Goal: Task Accomplishment & Management: Use online tool/utility

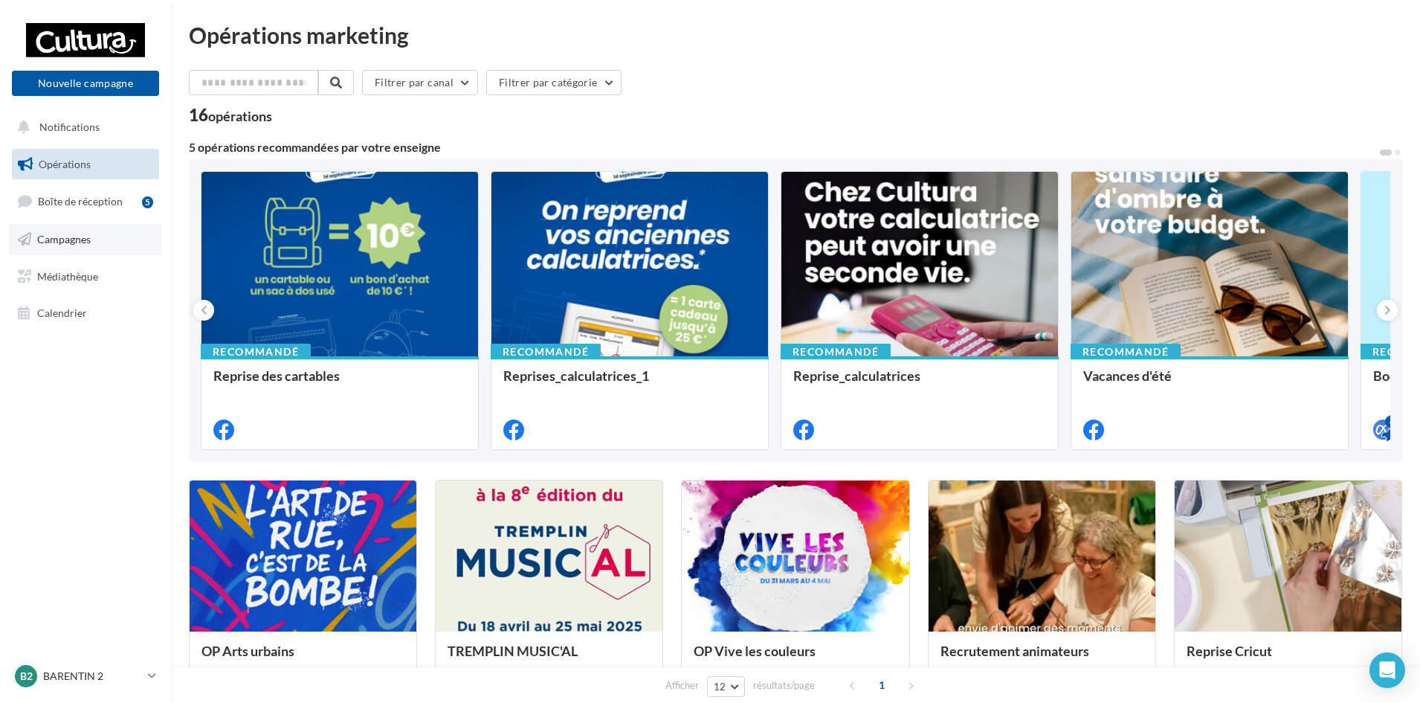
click at [57, 242] on span "Campagnes" at bounding box center [64, 239] width 54 height 13
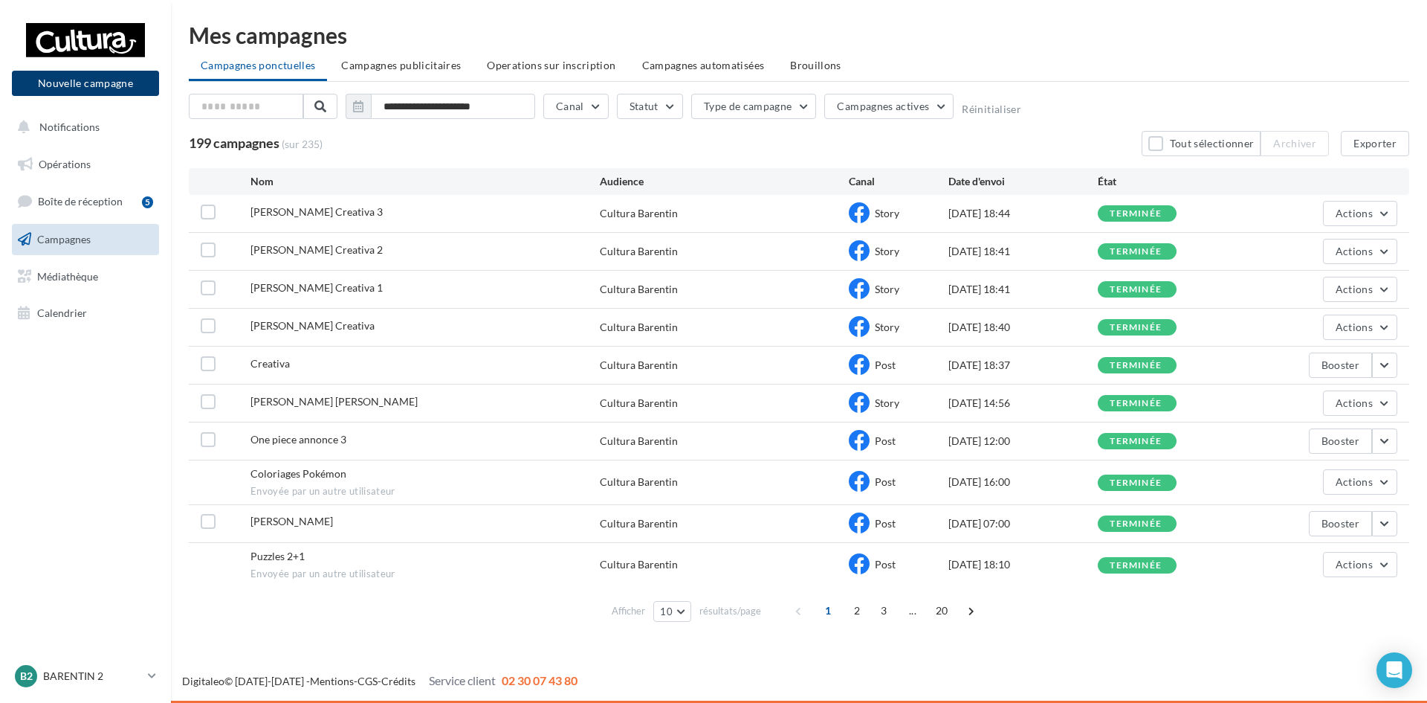
click at [87, 82] on button "Nouvelle campagne" at bounding box center [85, 83] width 147 height 25
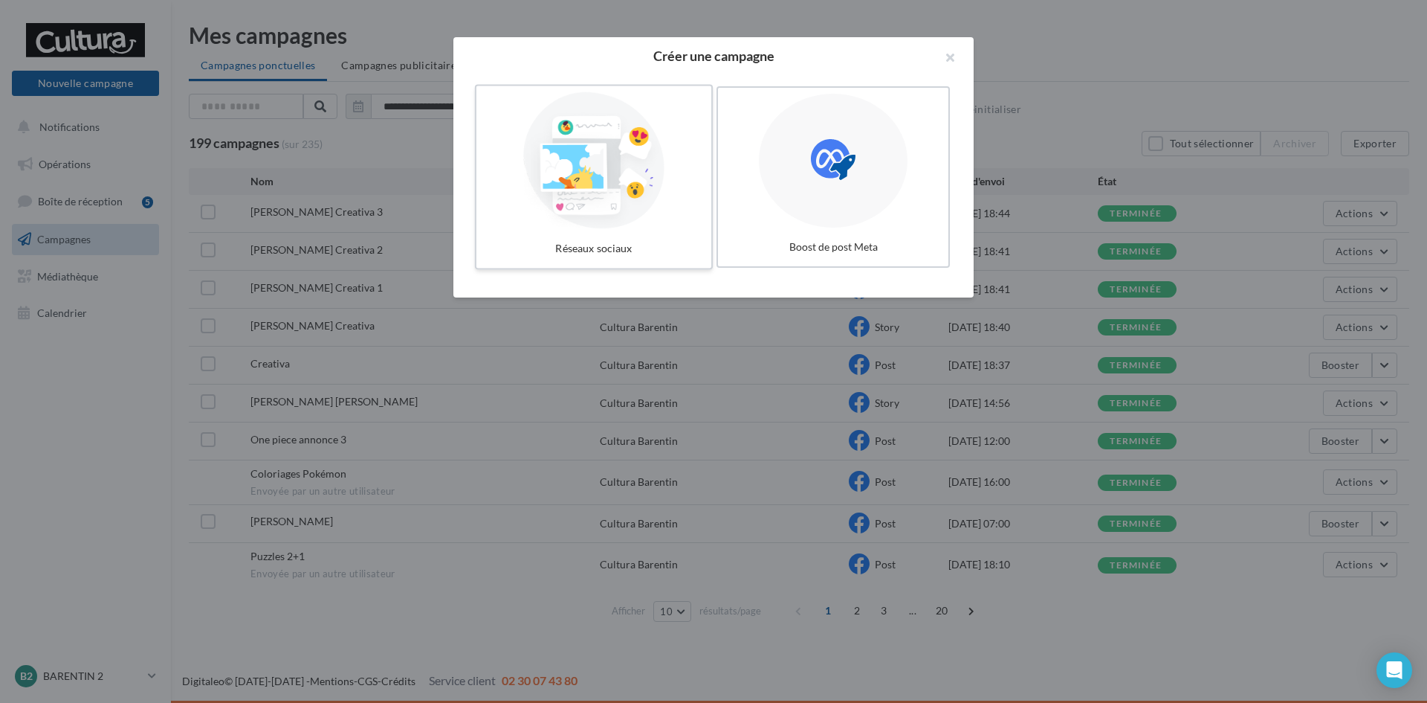
click at [582, 175] on div at bounding box center [593, 160] width 223 height 137
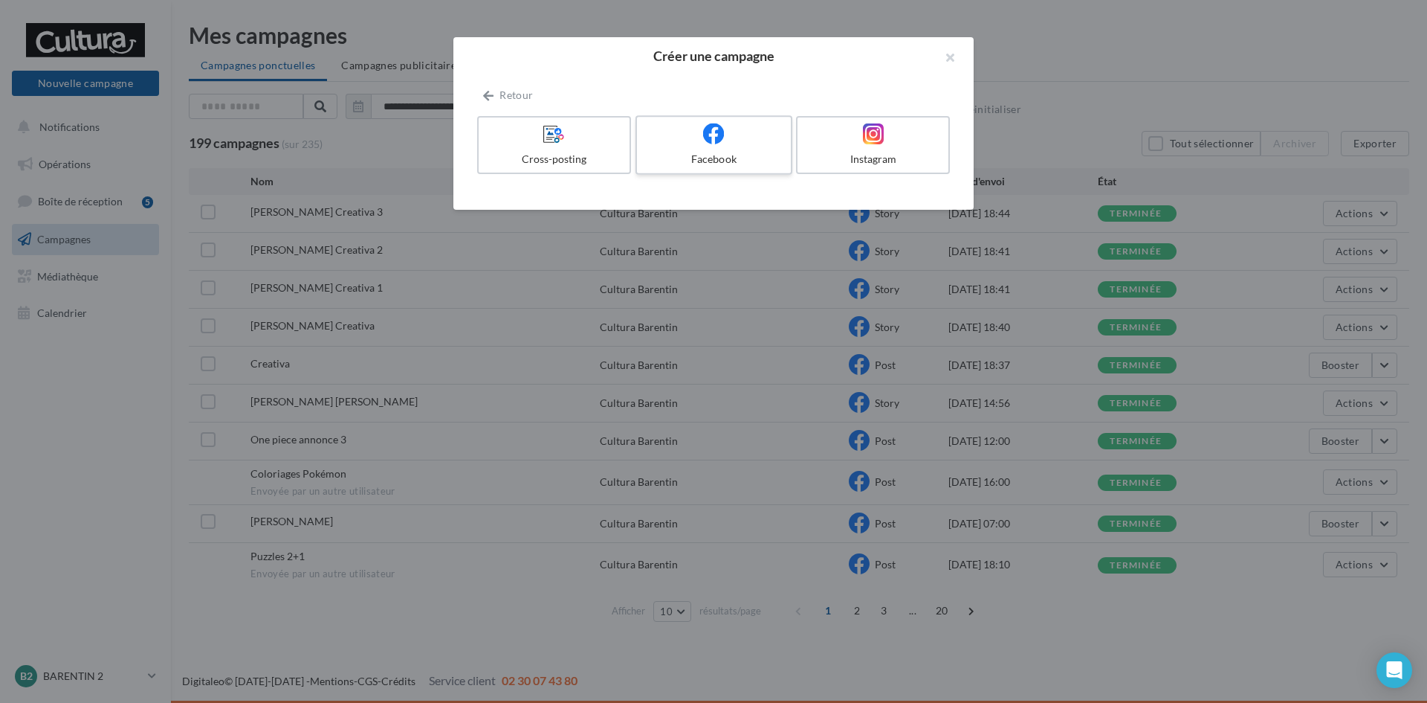
click at [707, 154] on div "Facebook" at bounding box center [713, 159] width 141 height 15
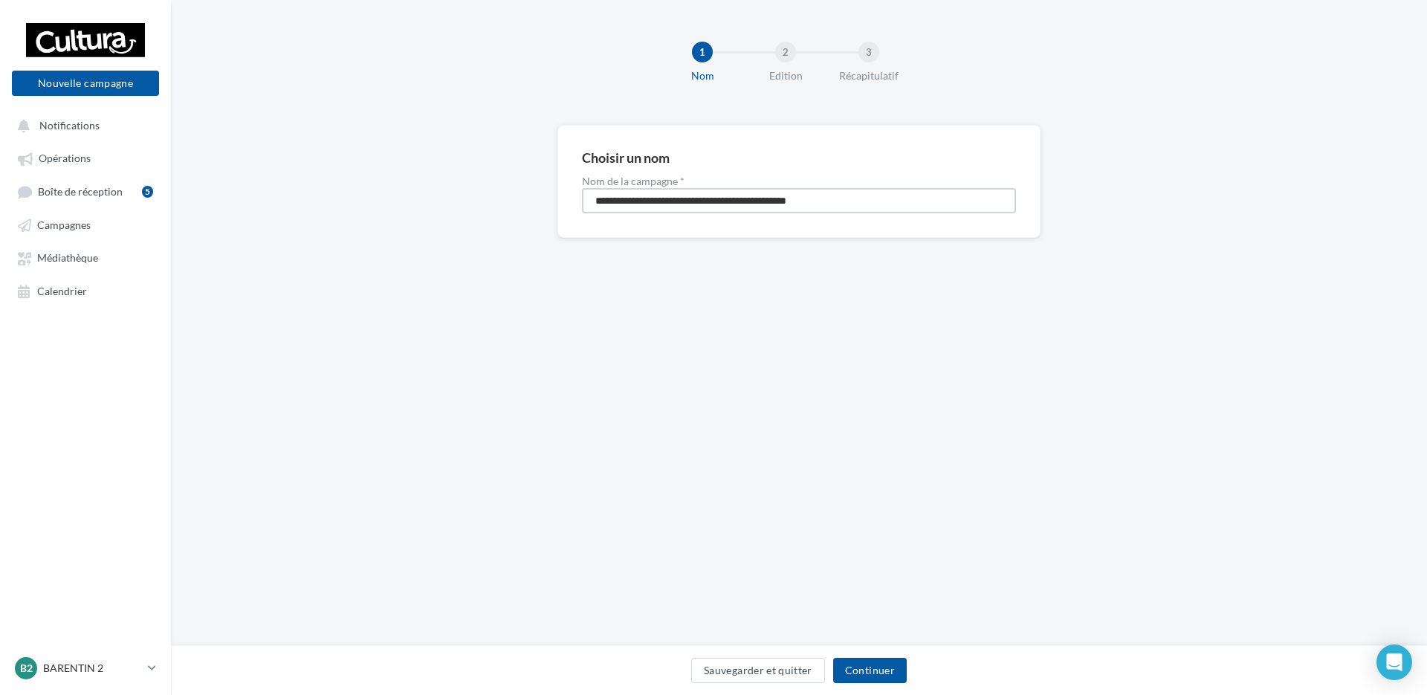
drag, startPoint x: 792, startPoint y: 212, endPoint x: 461, endPoint y: 216, distance: 330.9
click at [461, 216] on div "**********" at bounding box center [799, 205] width 1256 height 161
type input "**********"
click at [862, 670] on button "Continuer" at bounding box center [870, 670] width 74 height 25
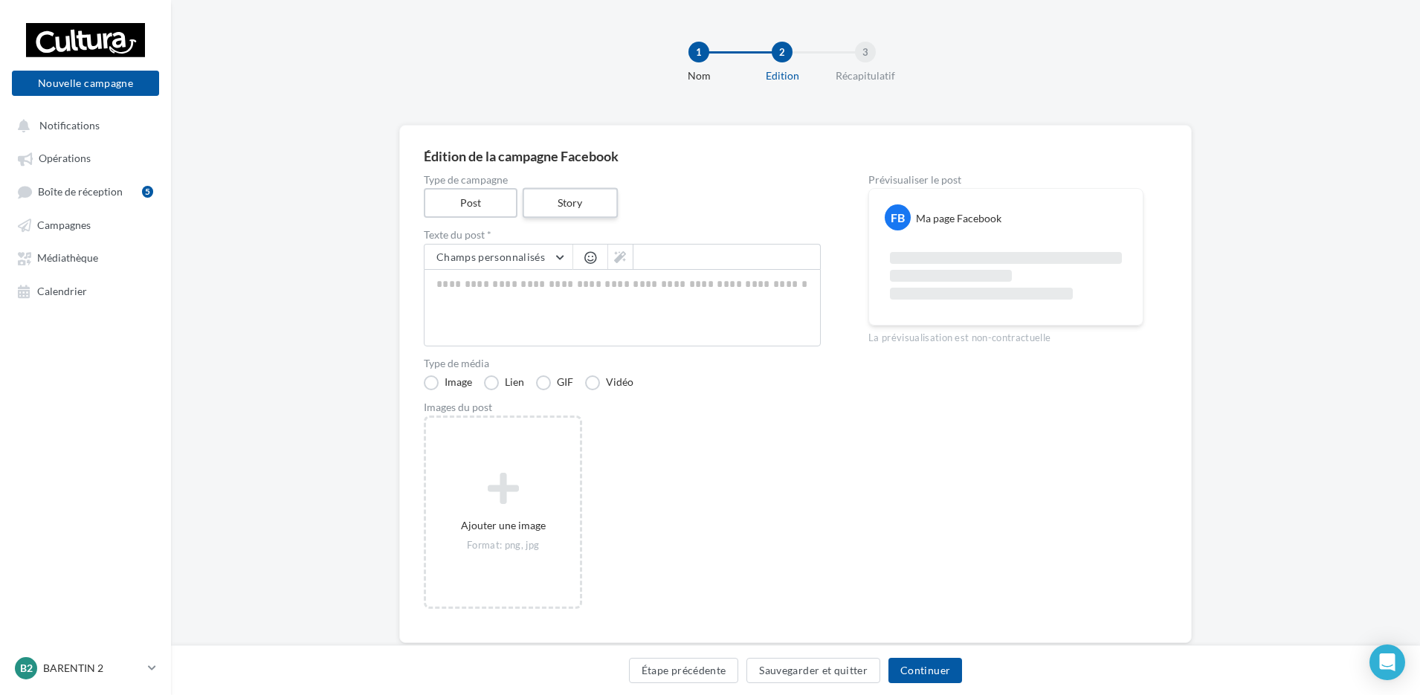
click at [561, 201] on label "Story" at bounding box center [569, 203] width 95 height 30
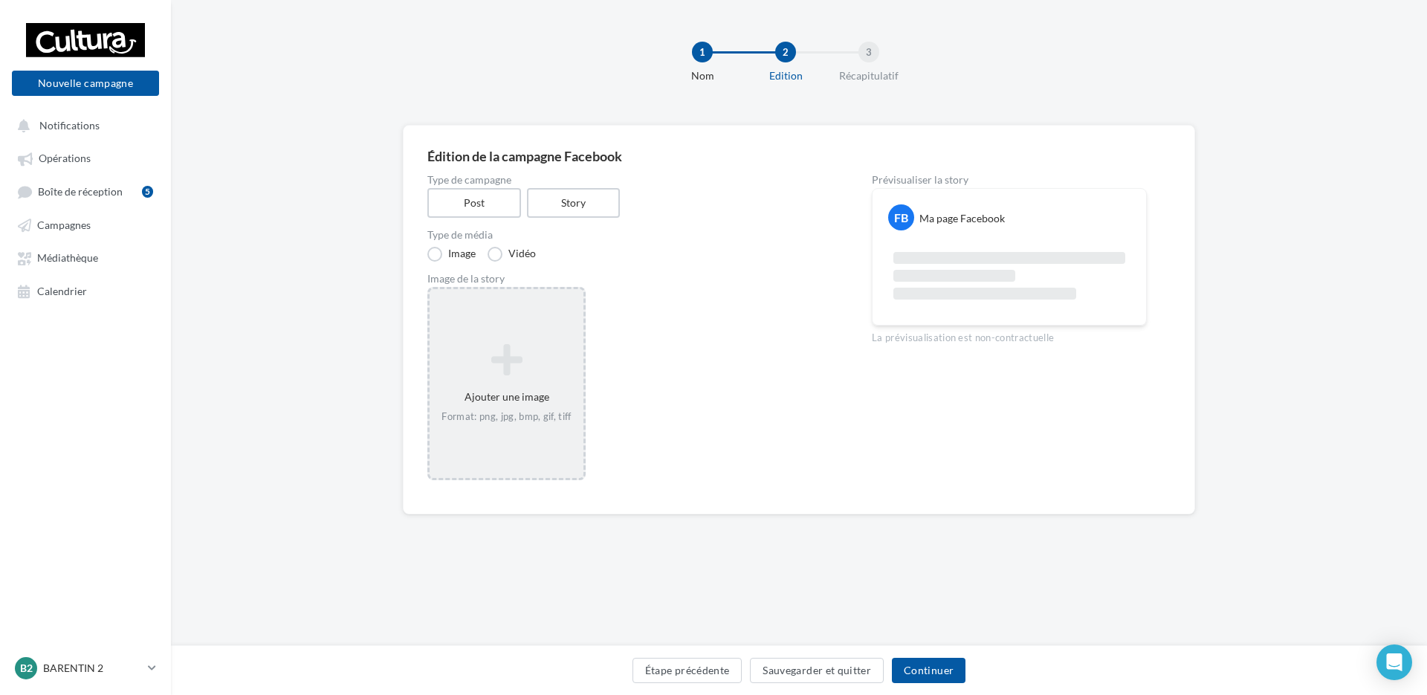
click at [529, 363] on icon at bounding box center [507, 360] width 142 height 36
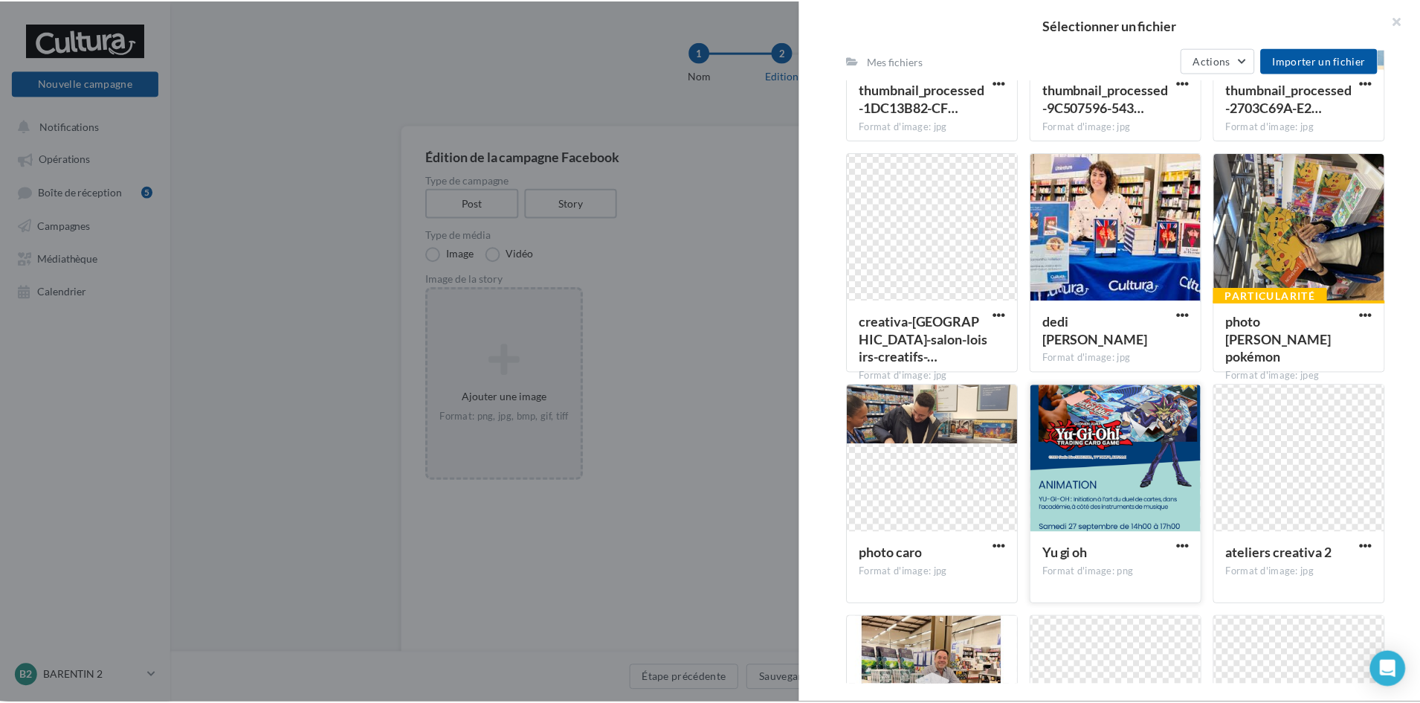
scroll to position [595, 0]
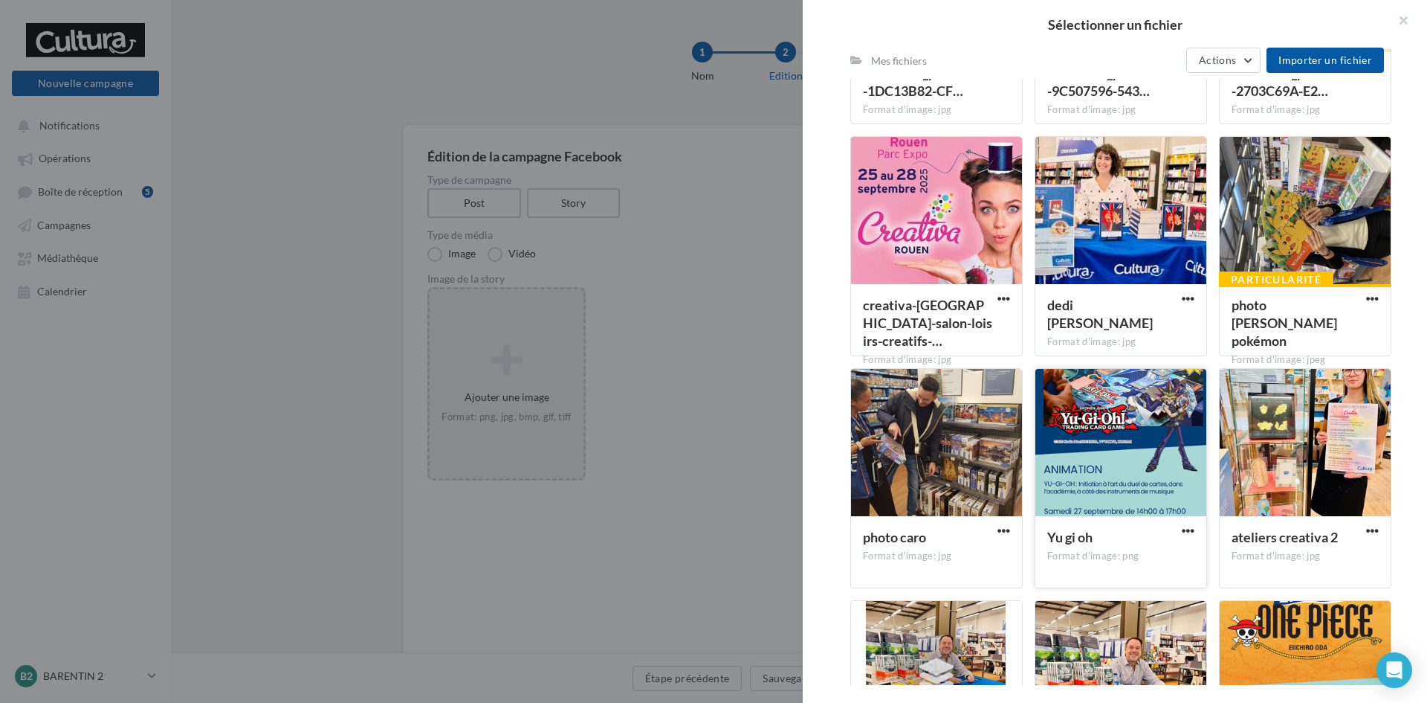
click at [1108, 435] on div at bounding box center [1121, 443] width 171 height 149
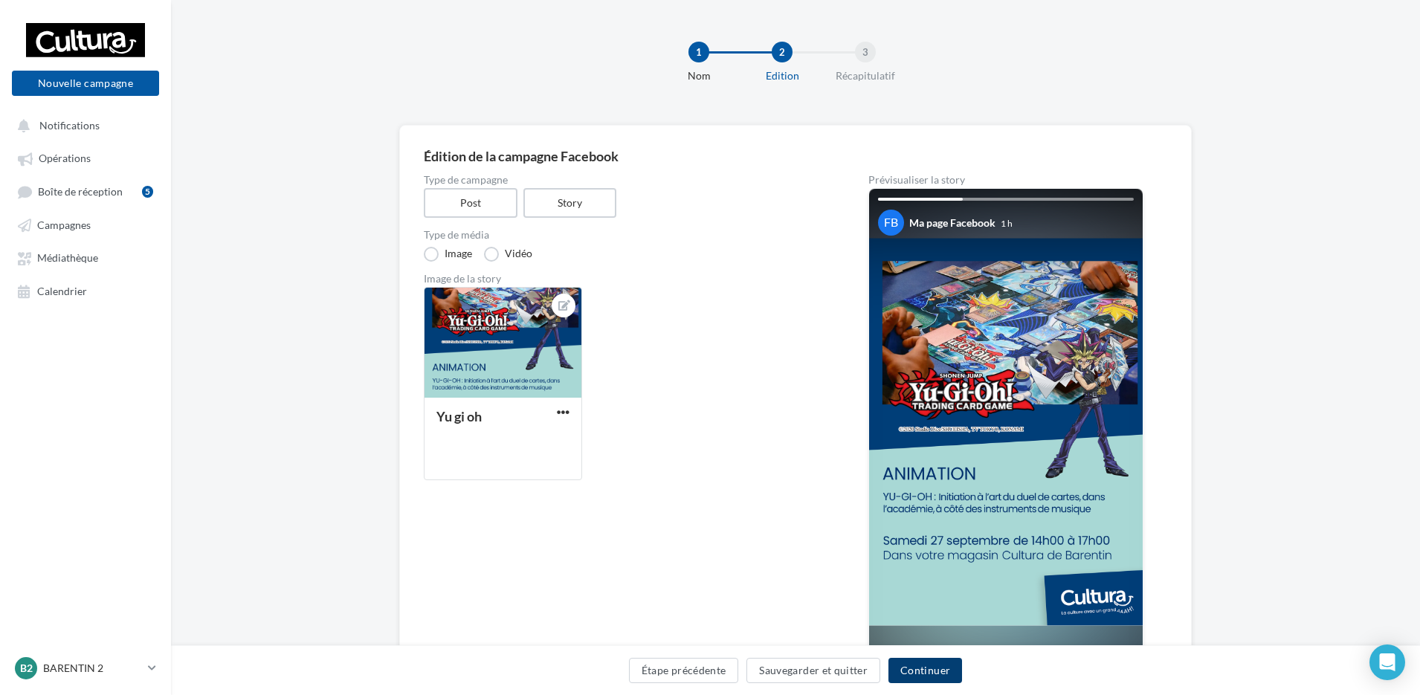
click at [936, 674] on button "Continuer" at bounding box center [925, 670] width 74 height 25
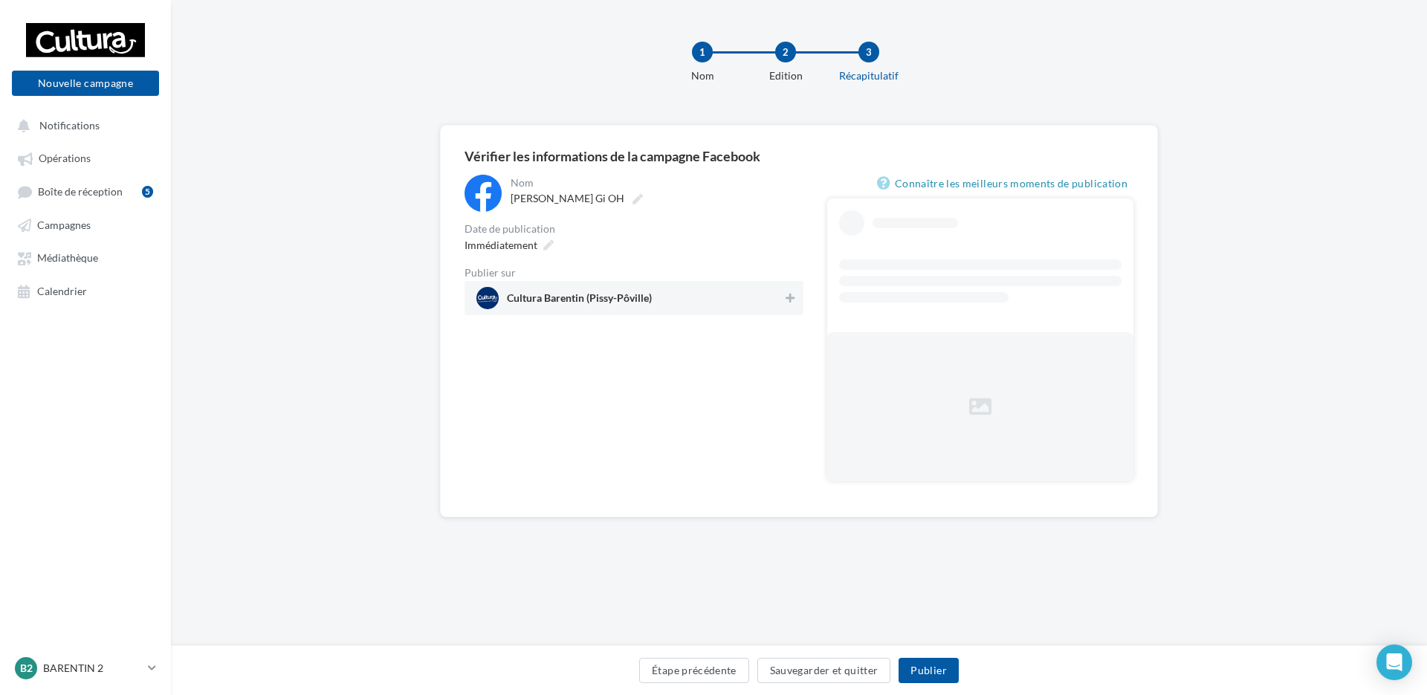
click at [799, 298] on div "Cultura Barentin (Pissy-Pôville)" at bounding box center [634, 298] width 339 height 34
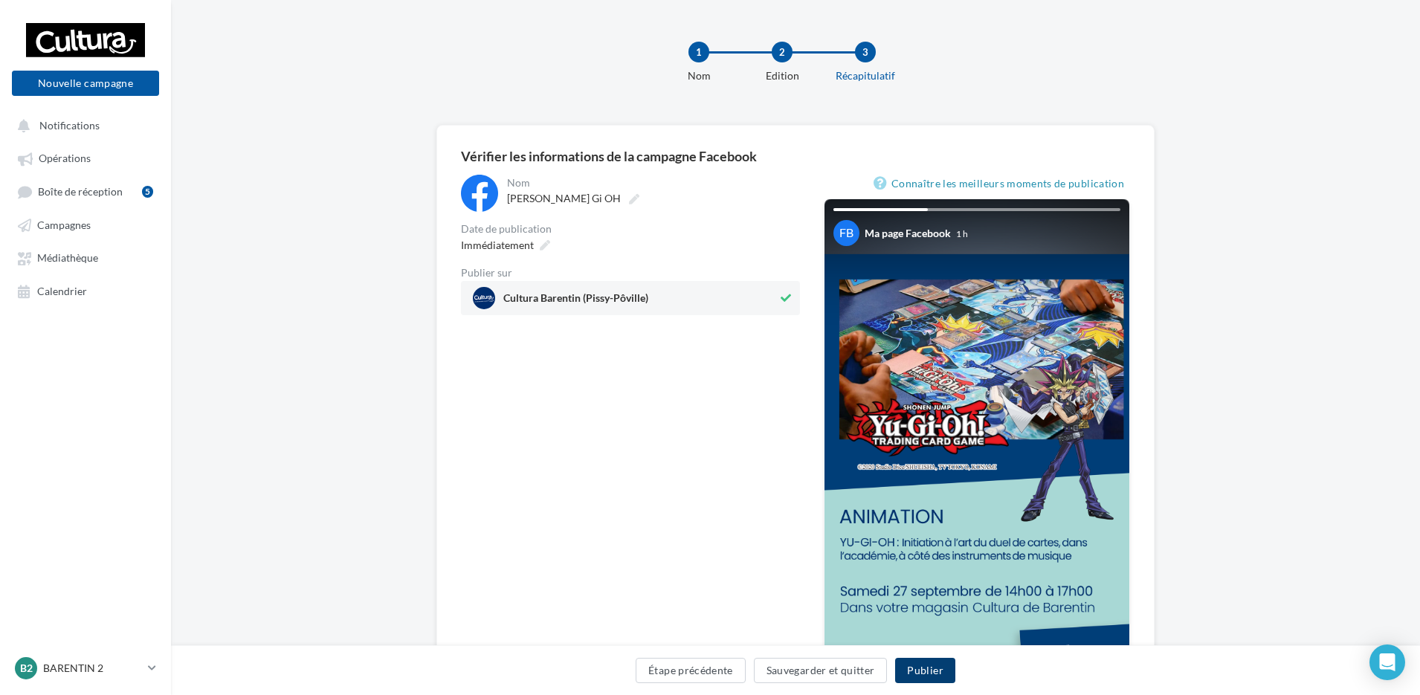
click at [924, 672] on button "Publier" at bounding box center [924, 670] width 59 height 25
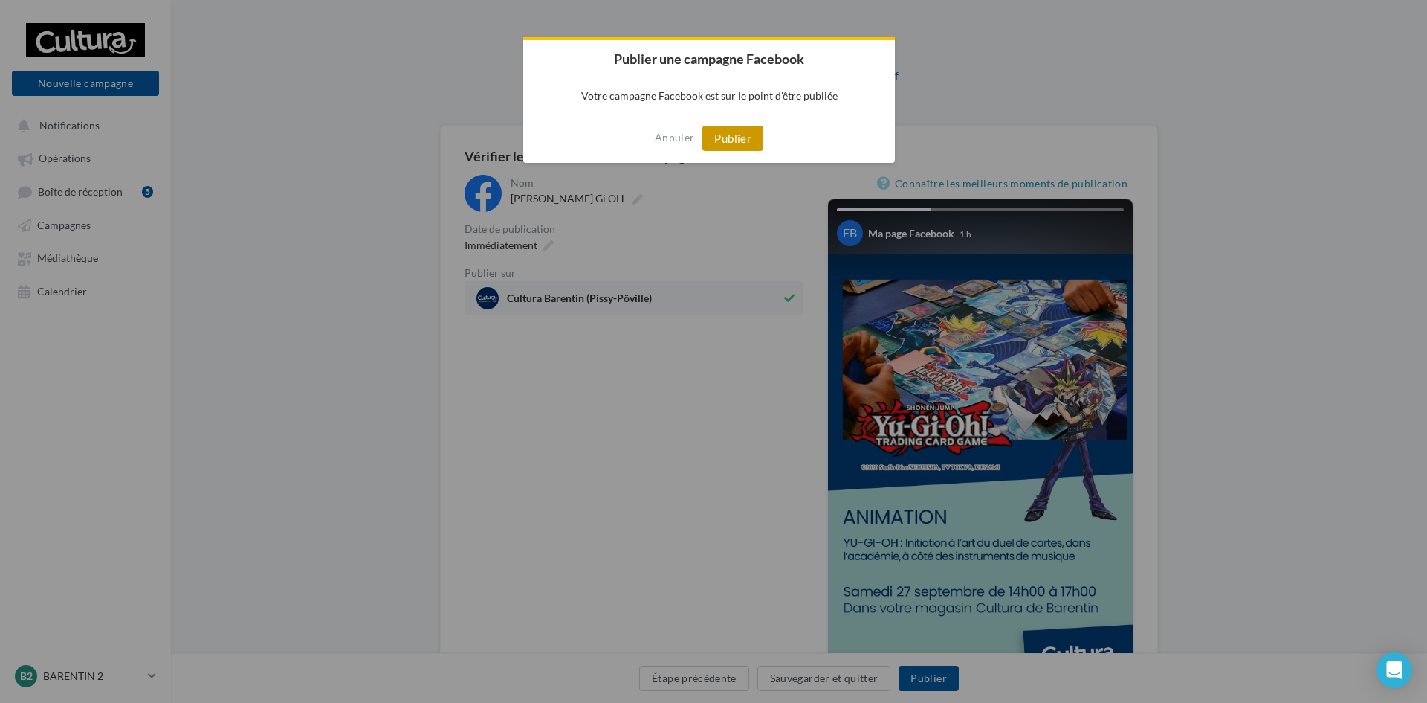
click at [740, 138] on button "Publier" at bounding box center [733, 138] width 61 height 25
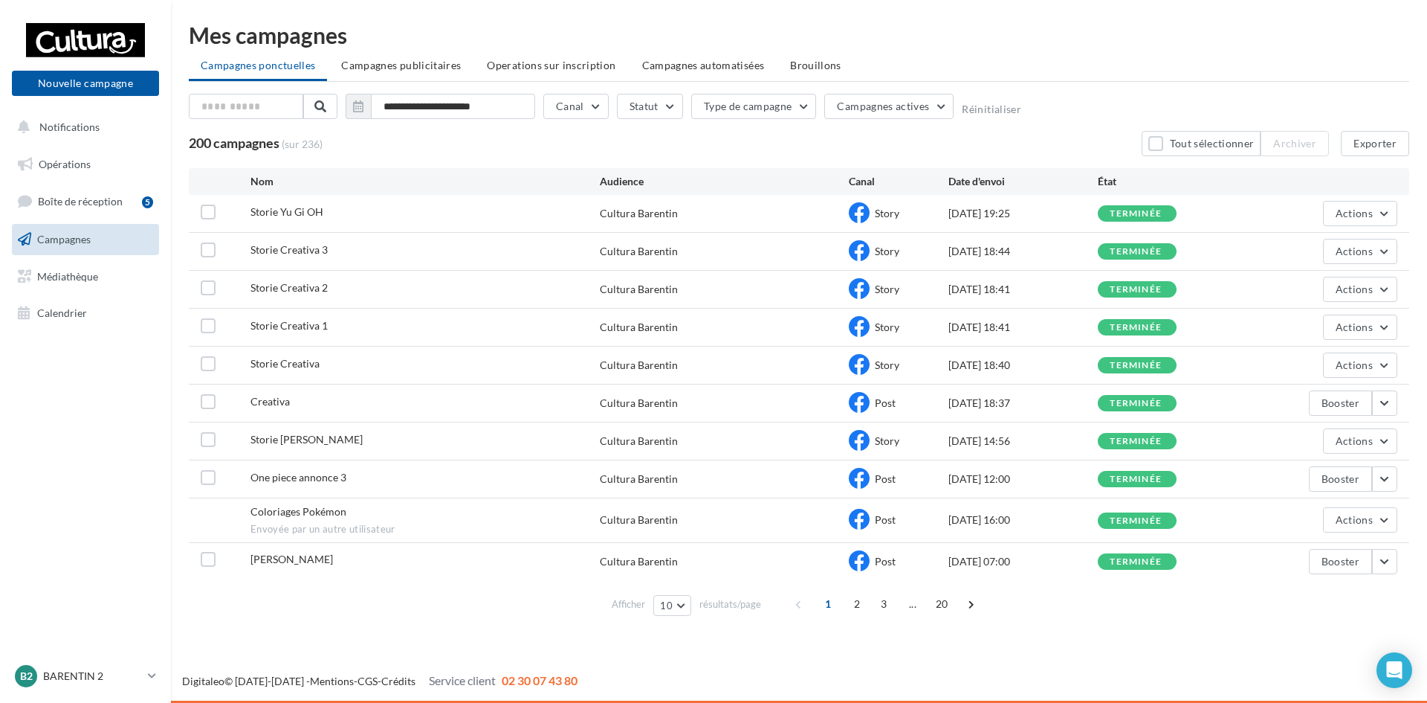
drag, startPoint x: 0, startPoint y: 0, endPoint x: 104, endPoint y: 407, distance: 420.5
click at [104, 407] on nav "Nouvelle campagne Nouvelle campagne Notifications Opérations Boîte de réception…" at bounding box center [85, 351] width 171 height 703
click at [1384, 566] on button "button" at bounding box center [1384, 561] width 25 height 25
click at [1314, 375] on button "Voir les résultats" at bounding box center [1323, 371] width 149 height 39
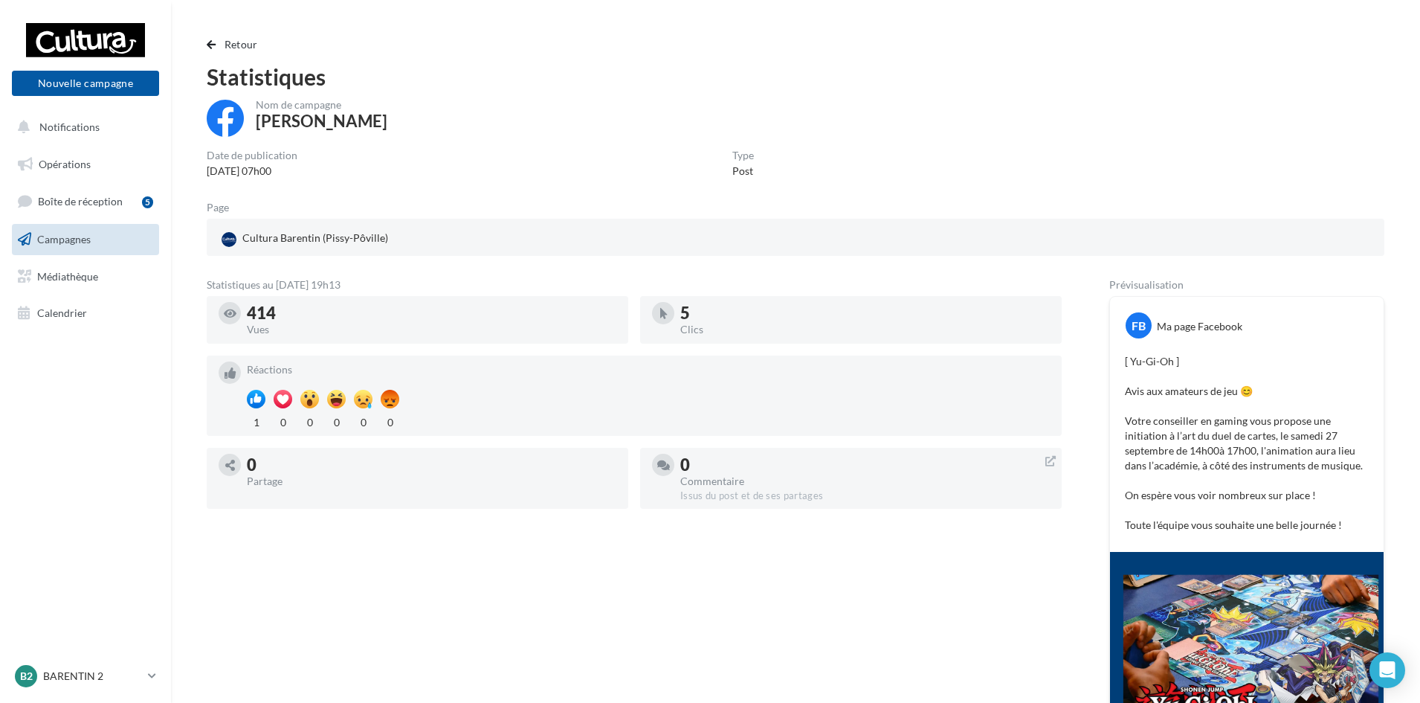
click at [70, 244] on span "Campagnes" at bounding box center [64, 239] width 54 height 13
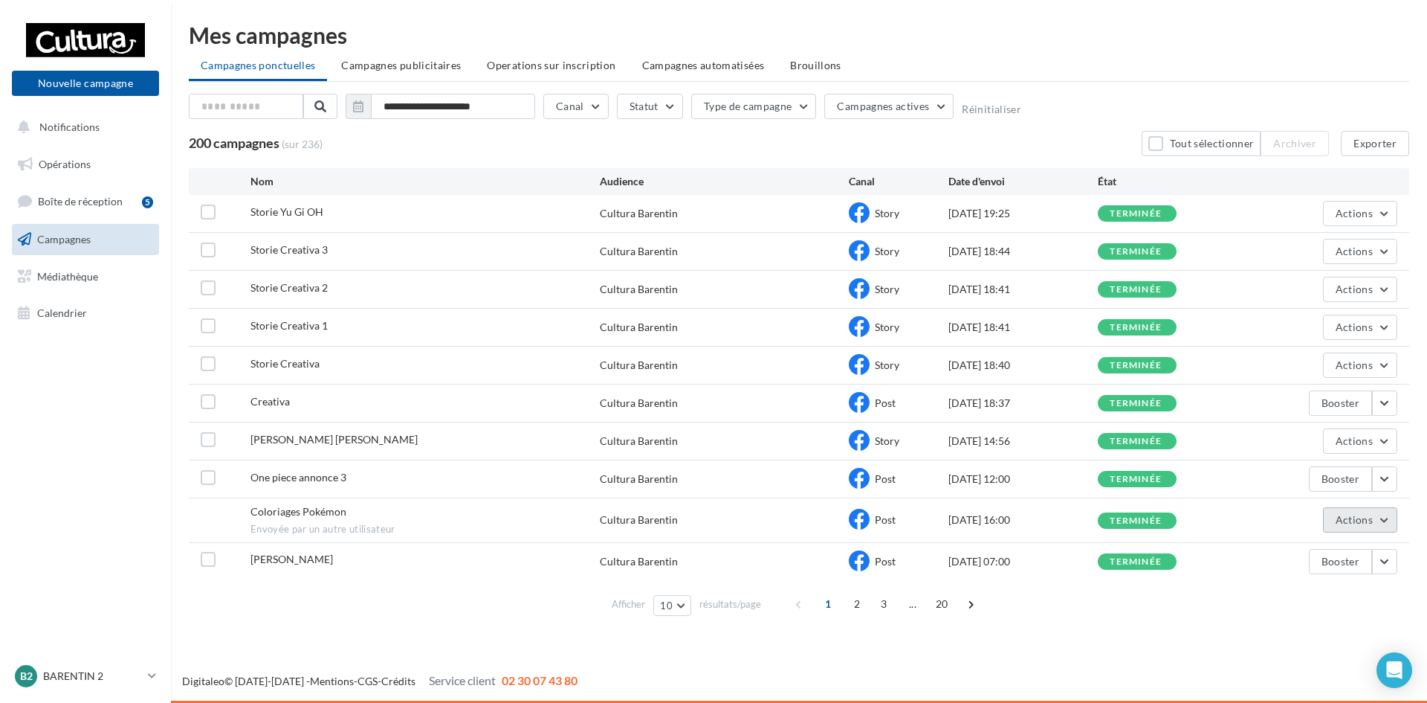
click at [1377, 522] on button "Actions" at bounding box center [1360, 519] width 74 height 25
click at [1299, 558] on button "Voir les résultats" at bounding box center [1323, 554] width 149 height 39
